Goal: Task Accomplishment & Management: Manage account settings

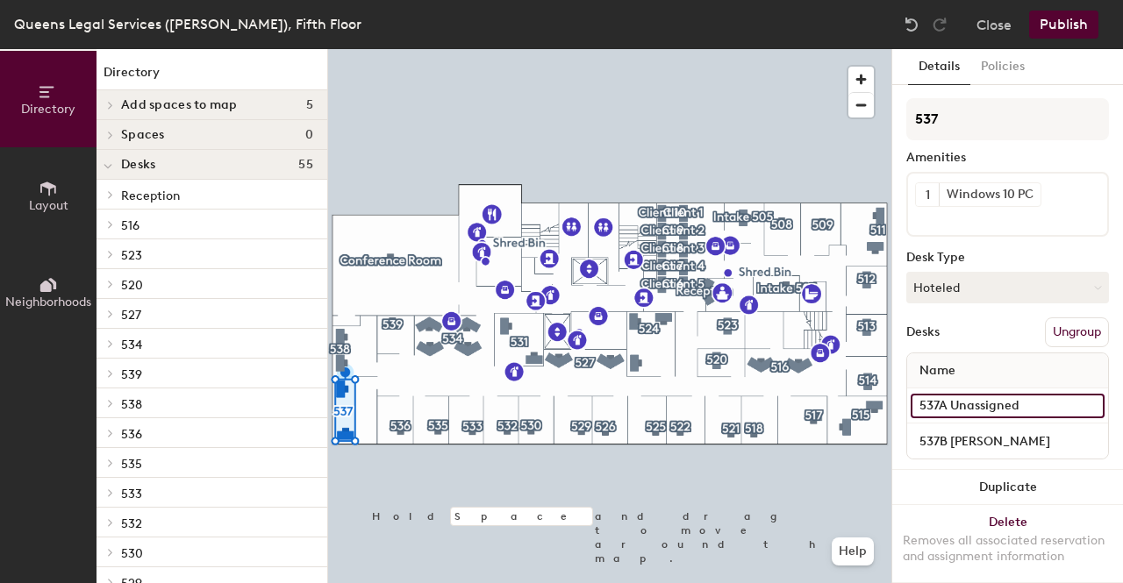
click at [994, 406] on input "537A Unassigned" at bounding box center [1007, 406] width 194 height 25
click at [1028, 405] on input "537A Unassigned" at bounding box center [1007, 406] width 194 height 25
type input "537A Hurley"
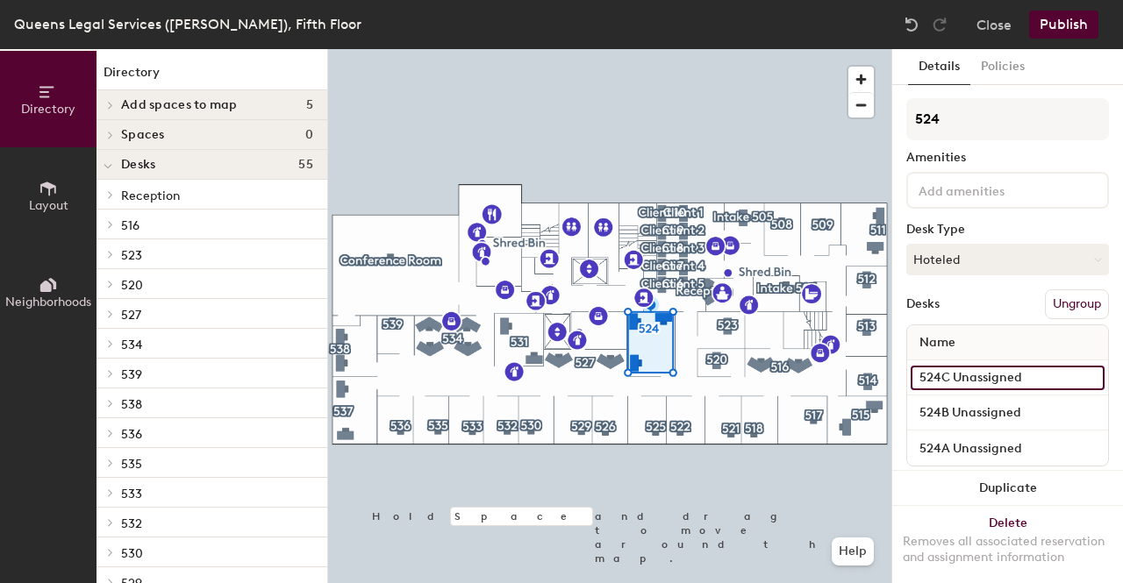
click at [1033, 380] on input "524C Unassigned" at bounding box center [1007, 378] width 194 height 25
click at [1059, 374] on input "524C Unassigned" at bounding box center [1007, 378] width 194 height 25
click at [994, 378] on input "524C Unassigned" at bounding box center [1007, 378] width 194 height 25
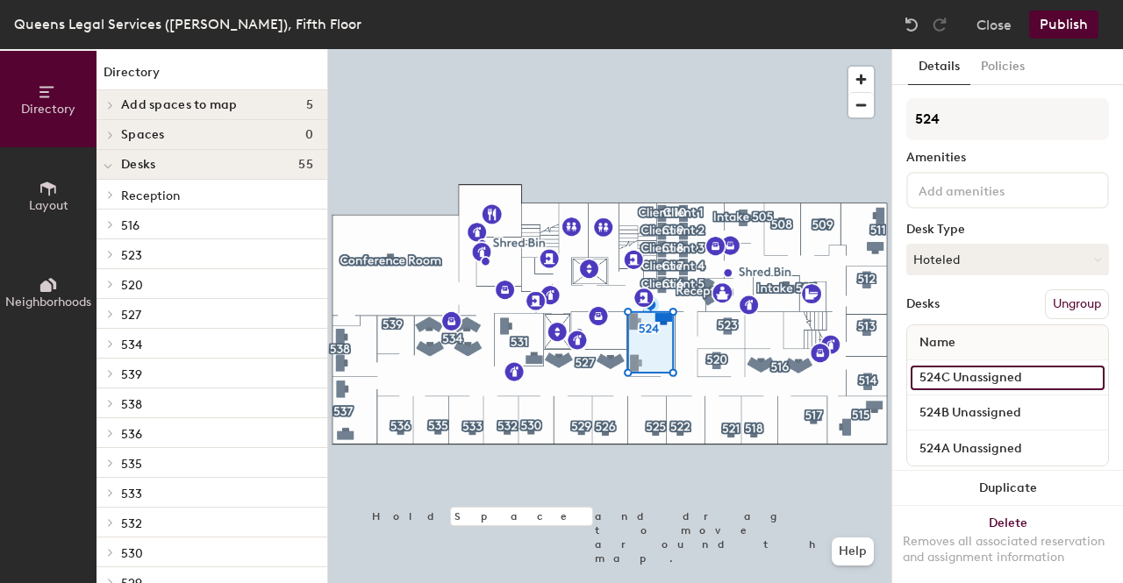
click at [994, 378] on input "524C Unassigned" at bounding box center [1007, 378] width 194 height 25
click at [1031, 380] on input "524C Unassigned" at bounding box center [1007, 378] width 194 height 25
type input "524C Wilson"
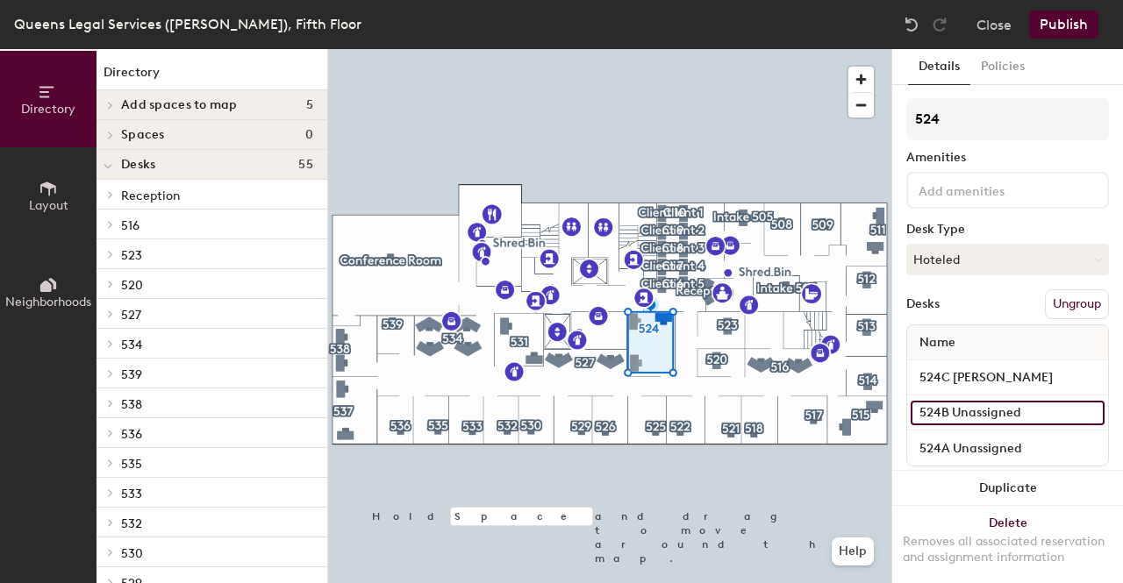
click at [1035, 415] on input "524B Unassigned" at bounding box center [1007, 413] width 194 height 25
click at [1019, 404] on input "524B Unassigned" at bounding box center [1007, 413] width 194 height 25
type input "524B Komaragiri"
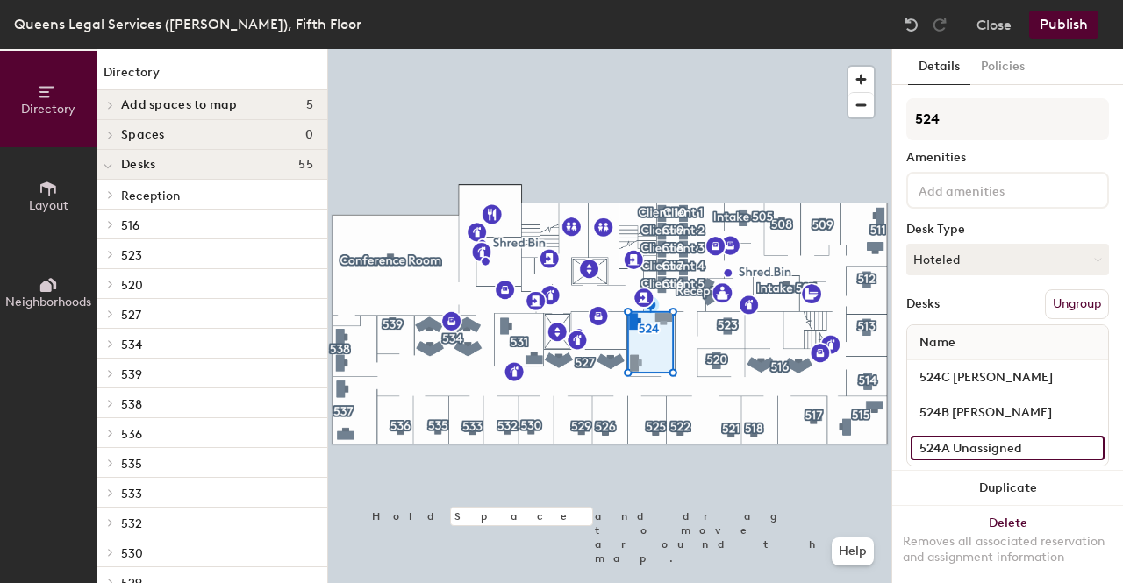
click at [1023, 453] on input "524A Unassigned" at bounding box center [1007, 448] width 194 height 25
click at [1038, 443] on input "524A Unassigned" at bounding box center [1007, 448] width 194 height 25
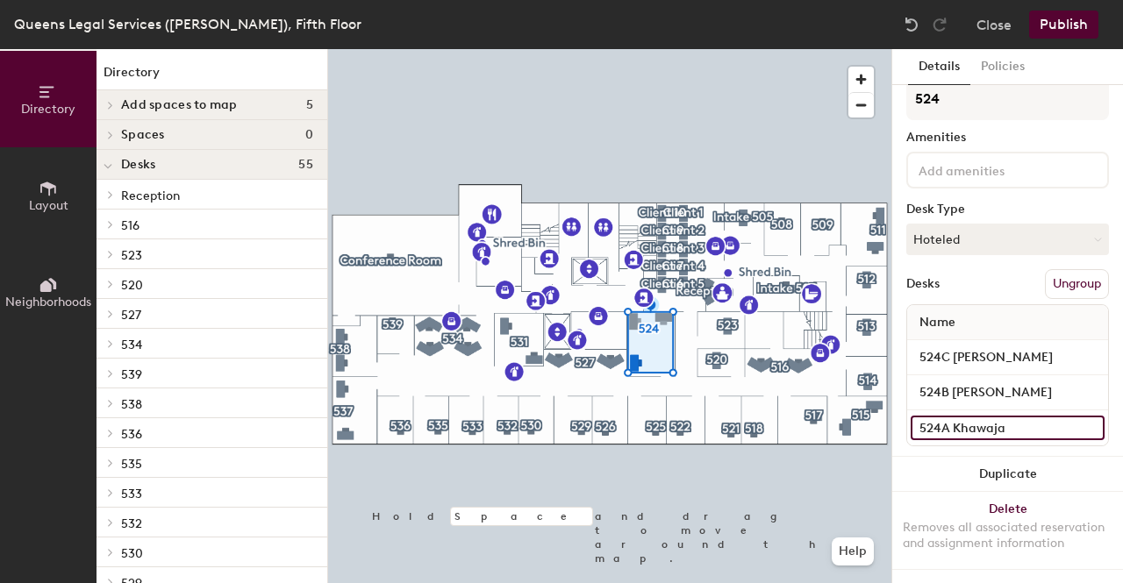
type input "524A Khawaja"
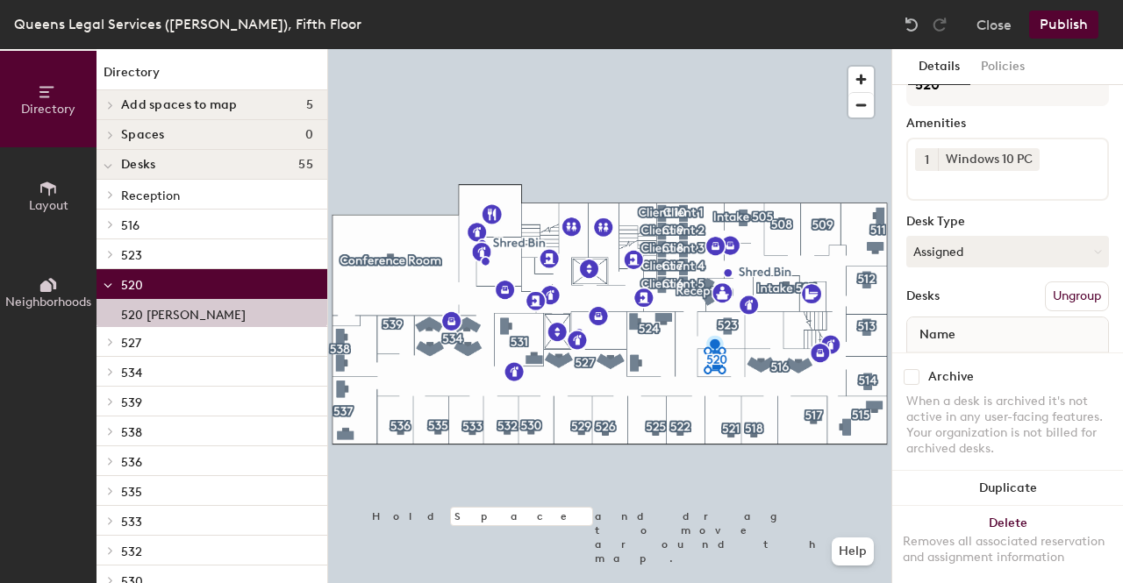
scroll to position [109, 0]
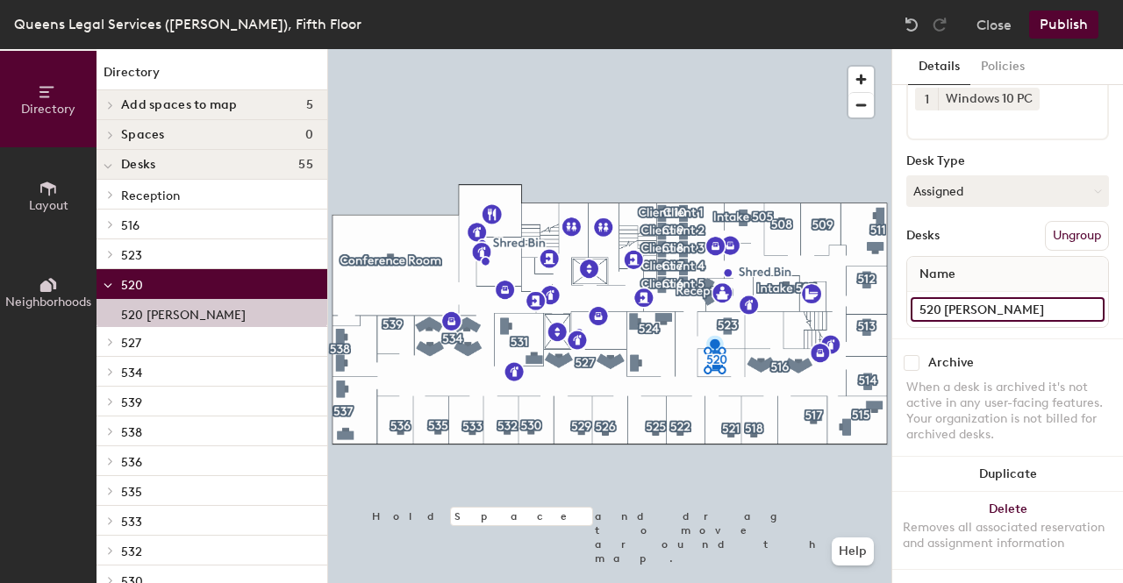
click at [1023, 297] on input "520 Barrow" at bounding box center [1007, 309] width 194 height 25
click at [1000, 297] on input "520 Barrow" at bounding box center [1007, 309] width 194 height 25
type input "520 Rahman"
click at [1065, 31] on button "Publish" at bounding box center [1063, 25] width 69 height 28
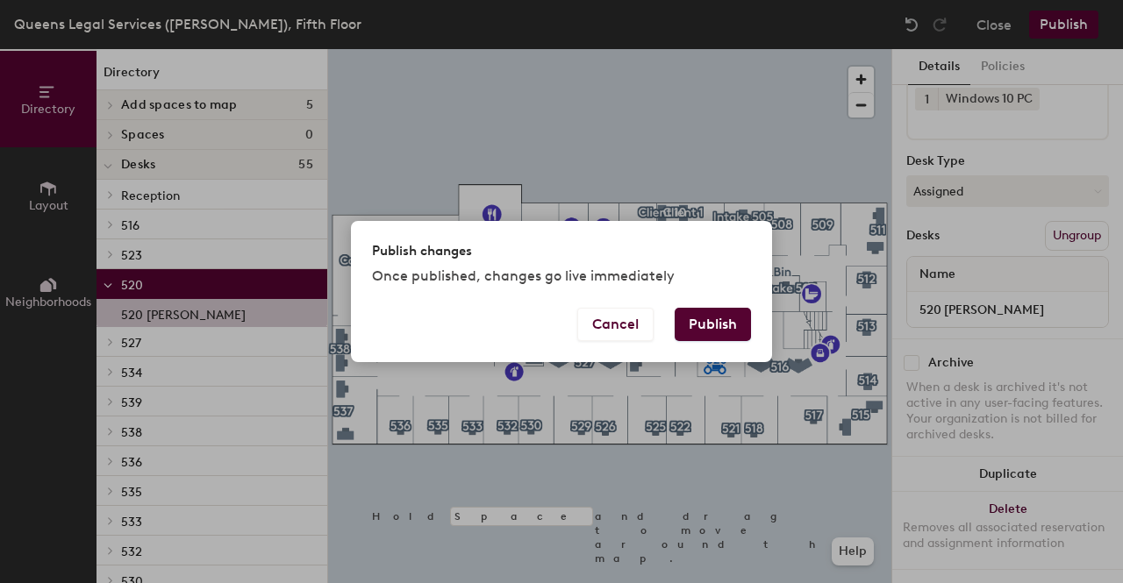
click at [725, 325] on button "Publish" at bounding box center [712, 324] width 76 height 33
